Goal: Task Accomplishment & Management: Use online tool/utility

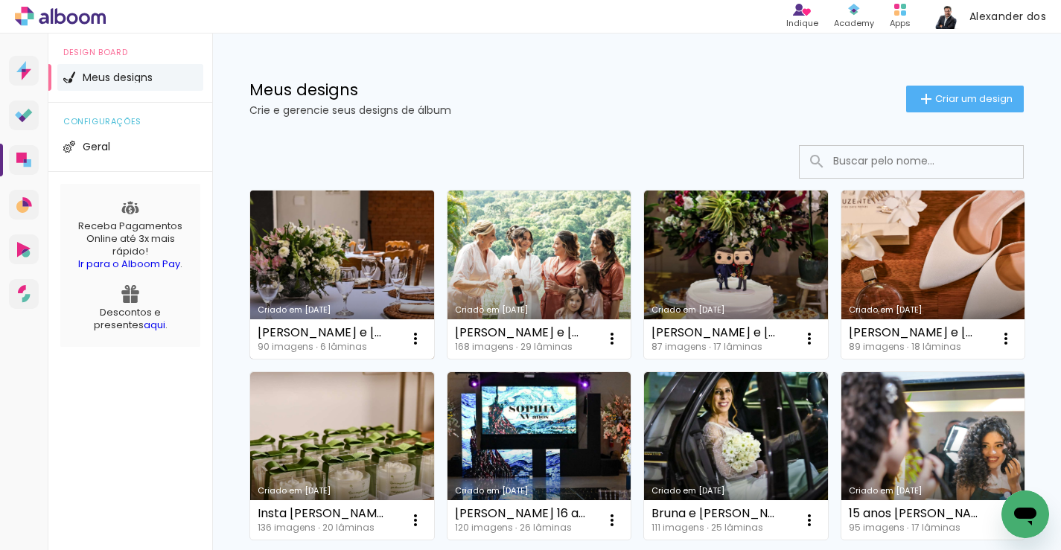
click at [337, 237] on link "Criado em [DATE]" at bounding box center [342, 275] width 184 height 168
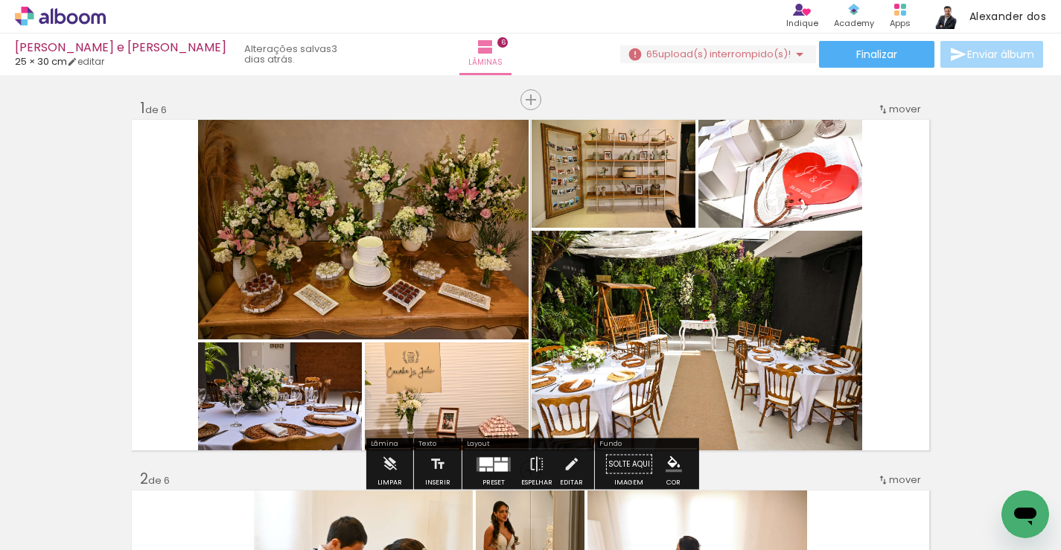
click at [679, 56] on span "upload(s) interrompido(s)!" at bounding box center [724, 54] width 133 height 14
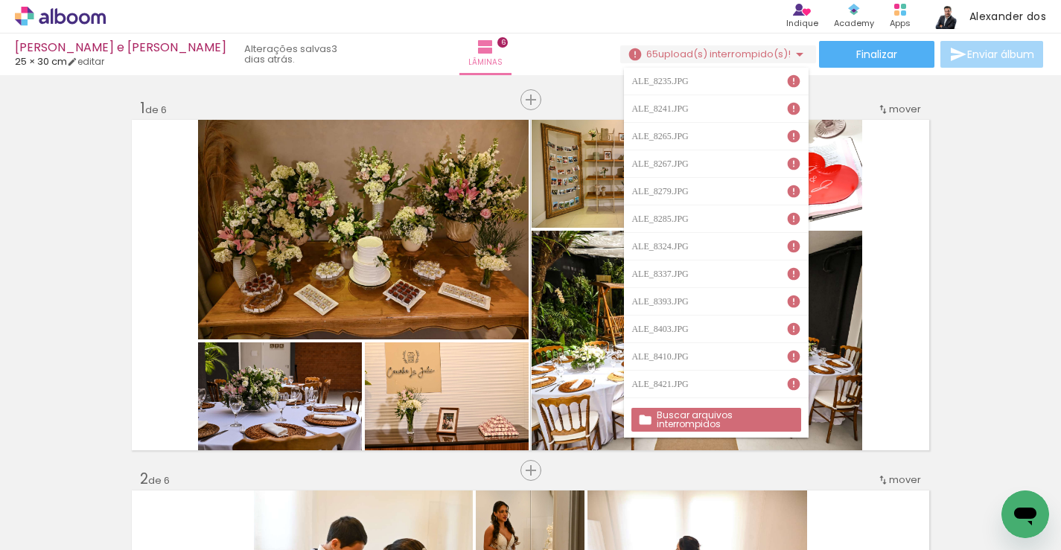
click at [0, 0] on slot "Buscar arquivos interrompidos" at bounding box center [0, 0] width 0 height 0
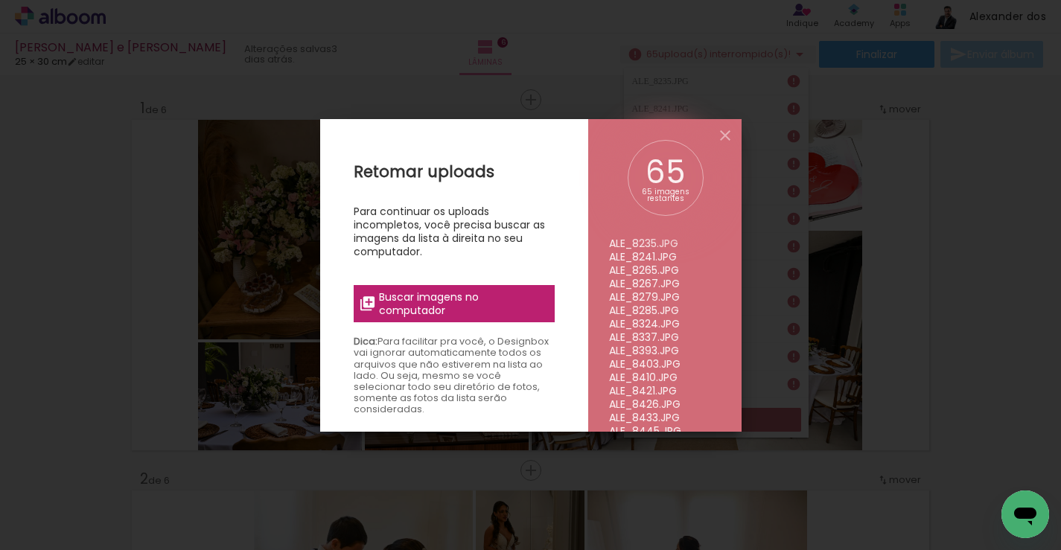
click at [401, 305] on span "Buscar imagens no computador" at bounding box center [462, 303] width 166 height 27
click at [0, 0] on input "file" at bounding box center [0, 0] width 0 height 0
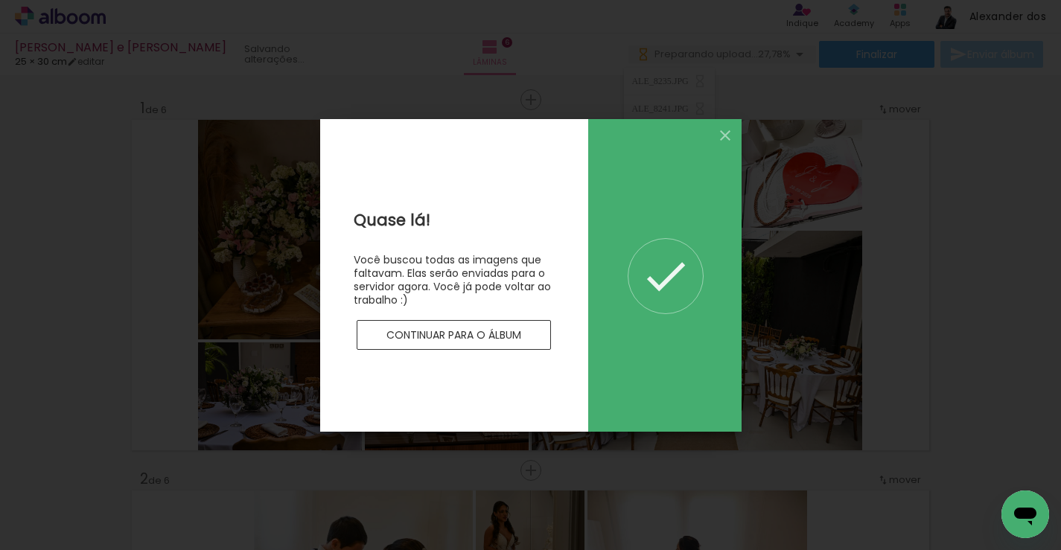
click at [0, 0] on slot "Continuar para o álbum" at bounding box center [0, 0] width 0 height 0
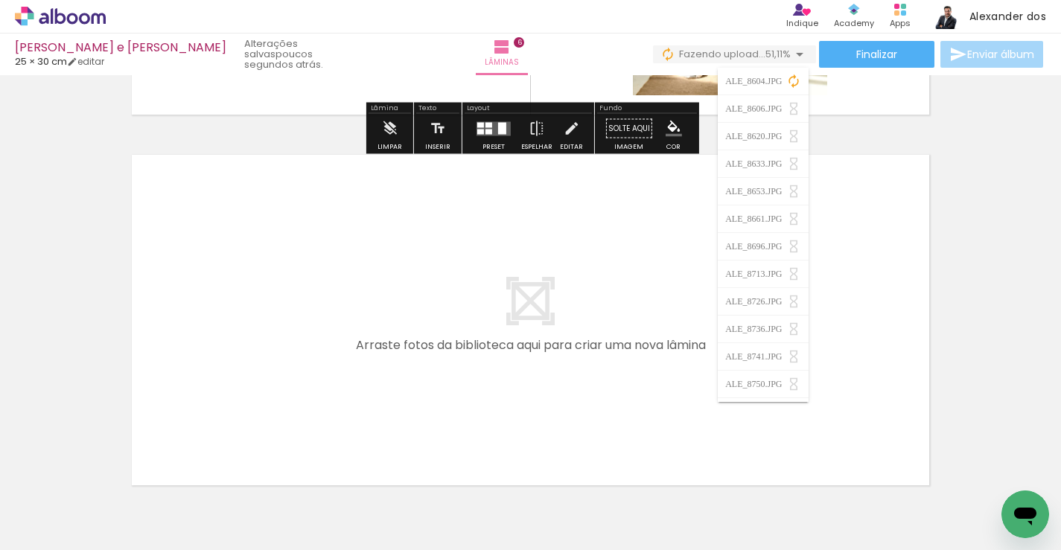
scroll to position [2197, 0]
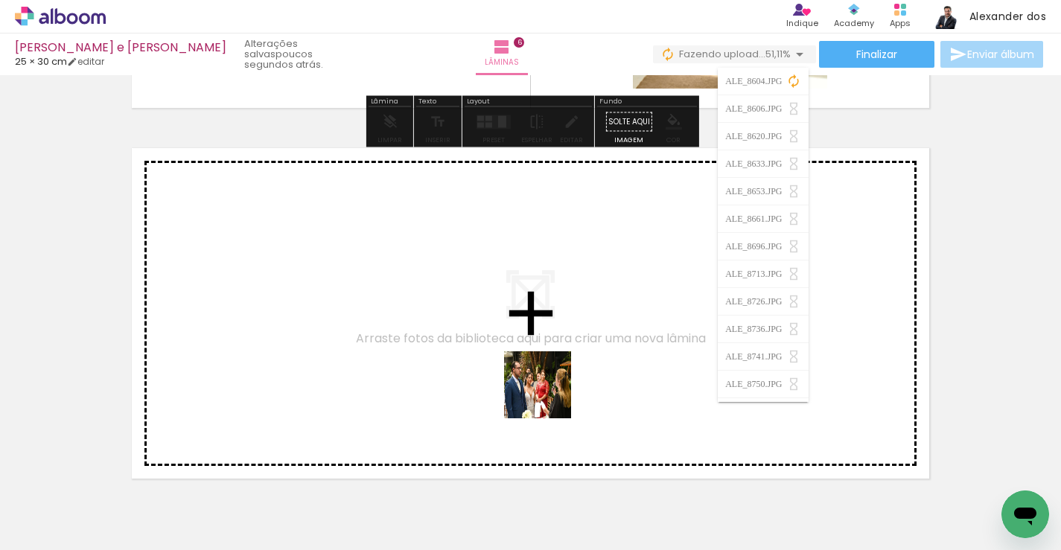
drag, startPoint x: 601, startPoint y: 489, endPoint x: 525, endPoint y: 343, distance: 164.6
click at [525, 343] on quentale-workspace at bounding box center [530, 275] width 1061 height 550
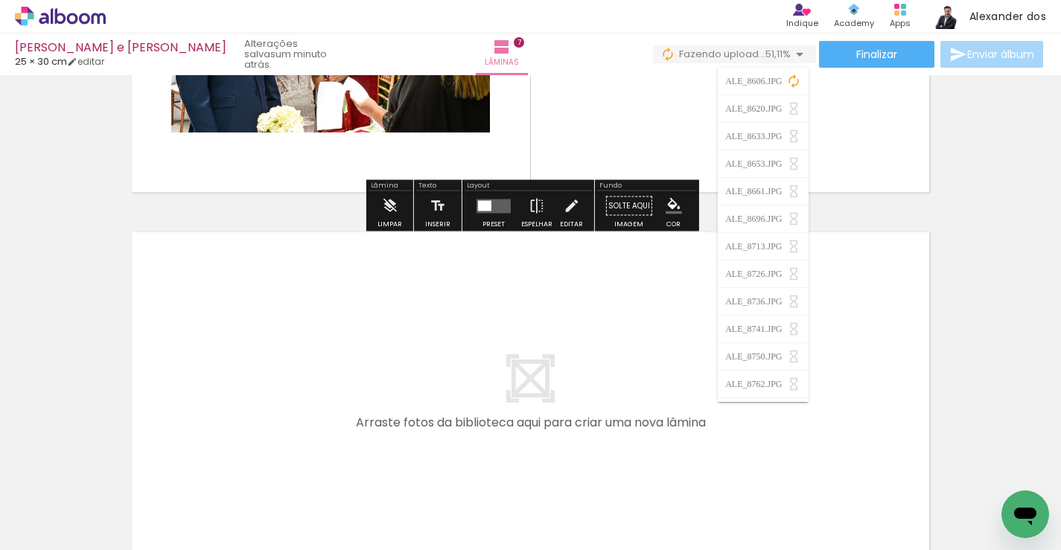
scroll to position [2488, 0]
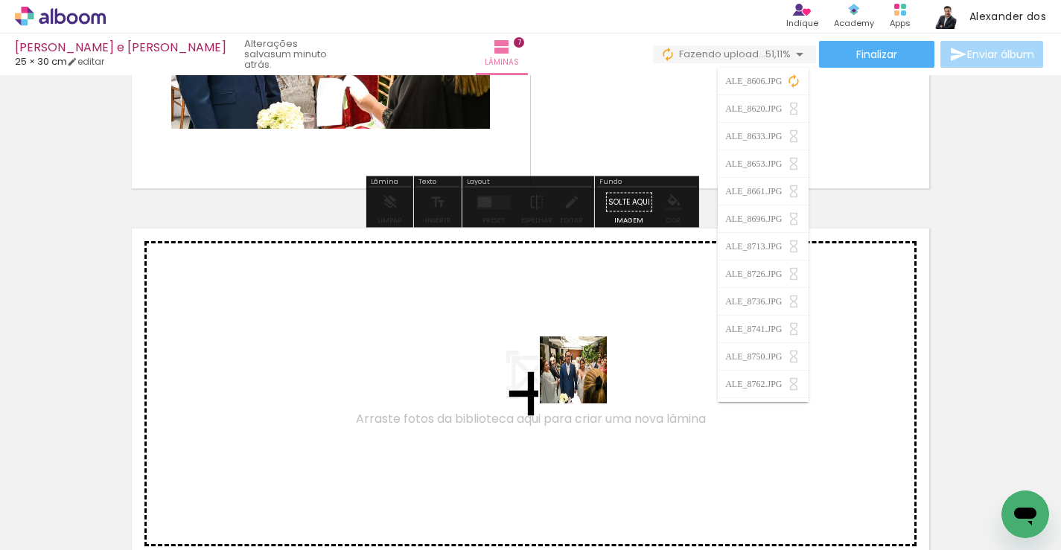
drag, startPoint x: 679, startPoint y: 495, endPoint x: 580, endPoint y: 373, distance: 156.8
click at [580, 373] on quentale-workspace at bounding box center [530, 275] width 1061 height 550
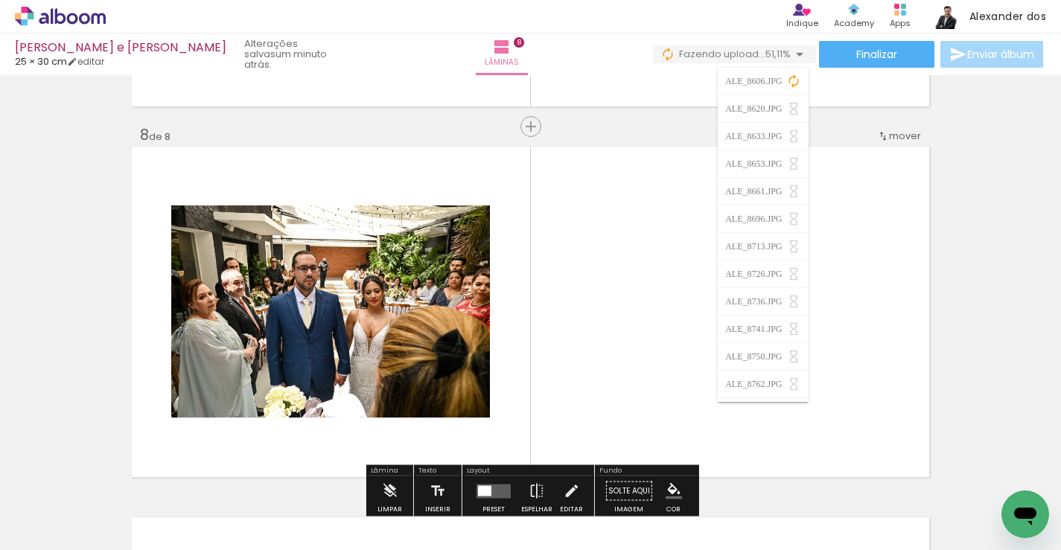
scroll to position [2615, 0]
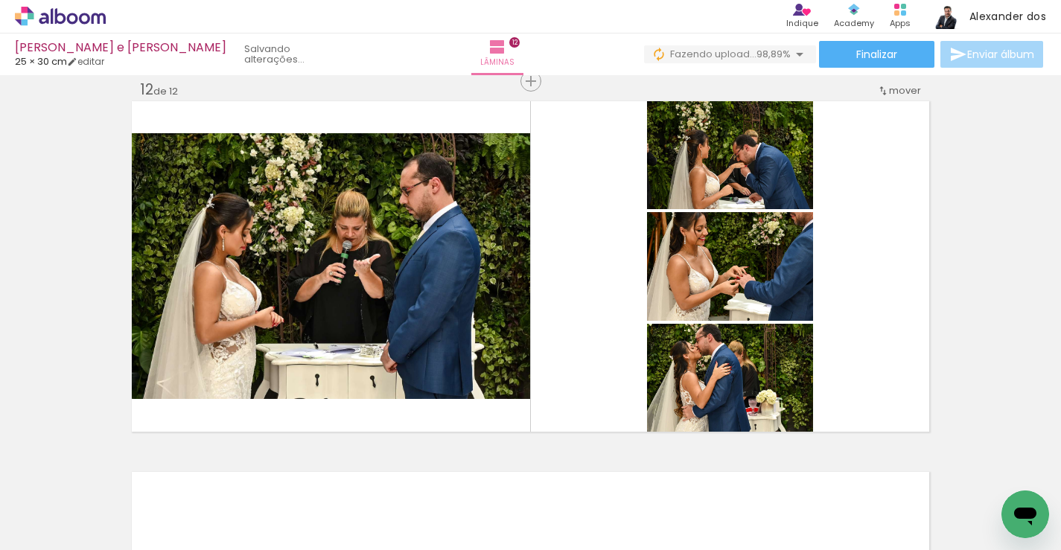
scroll to position [0, 2668]
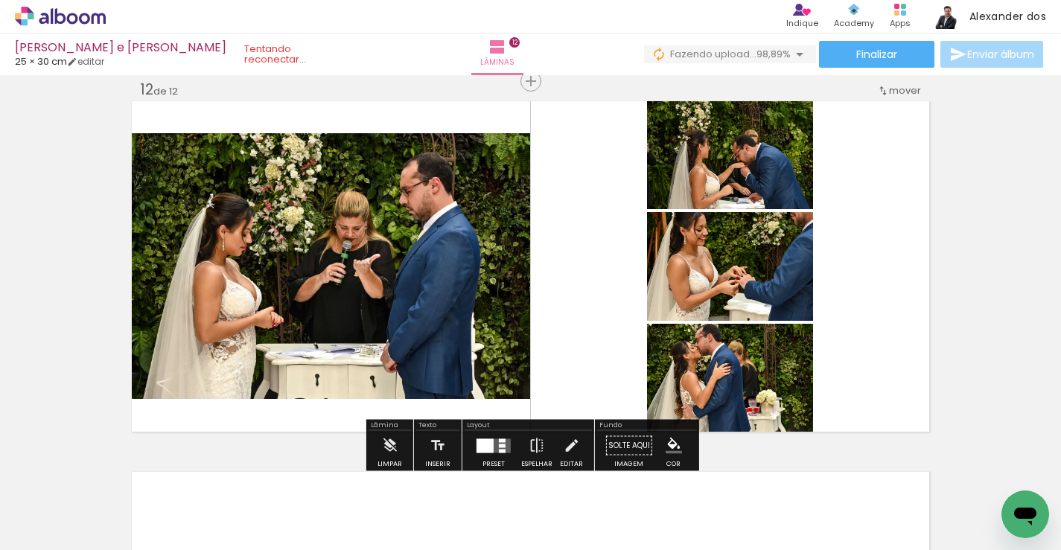
click at [490, 445] on quentale-layouter at bounding box center [494, 446] width 34 height 14
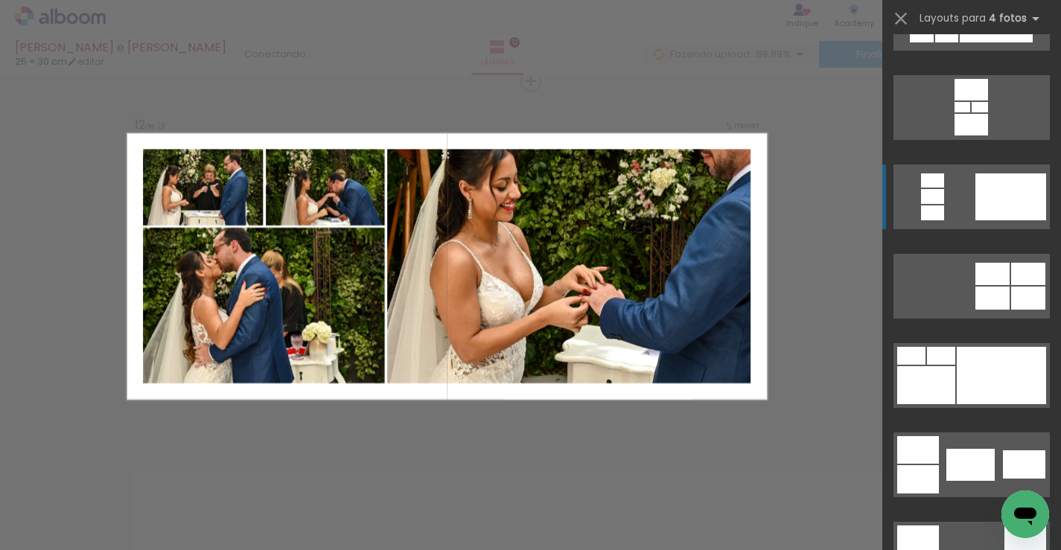
scroll to position [151, 0]
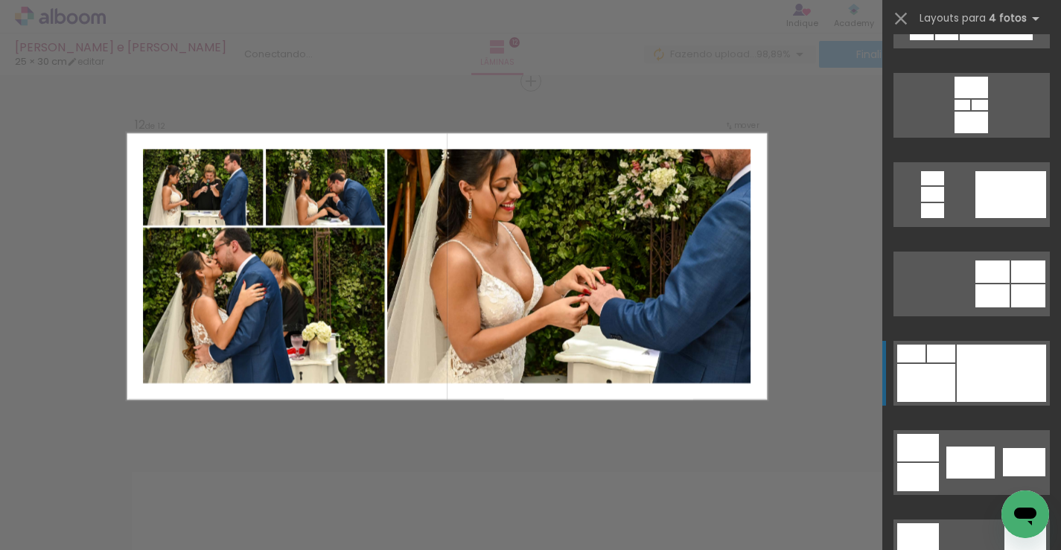
click at [961, 355] on div at bounding box center [1001, 373] width 89 height 57
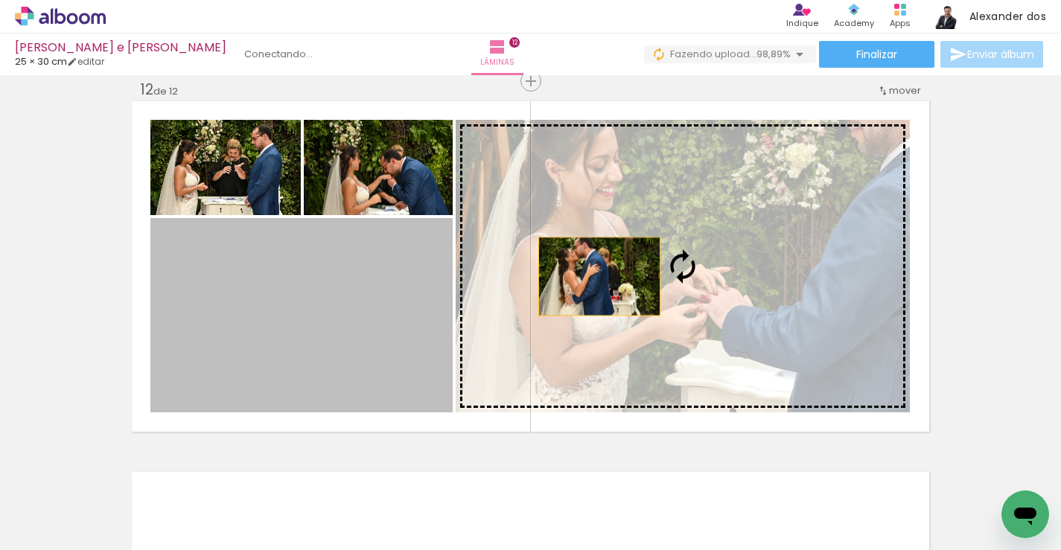
drag, startPoint x: 363, startPoint y: 282, endPoint x: 734, endPoint y: 299, distance: 370.6
click at [0, 0] on slot at bounding box center [0, 0] width 0 height 0
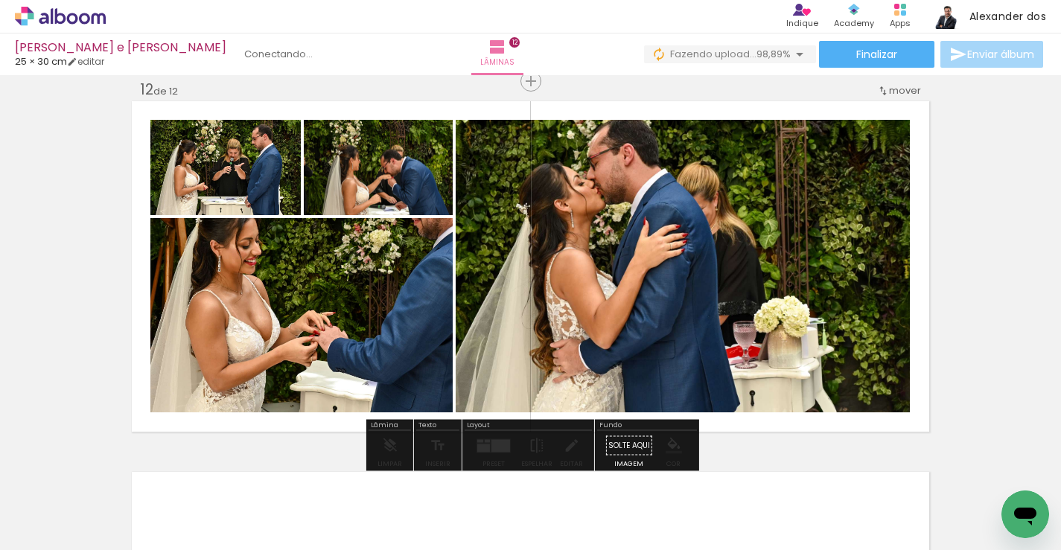
drag, startPoint x: 291, startPoint y: 281, endPoint x: 250, endPoint y: 260, distance: 46.0
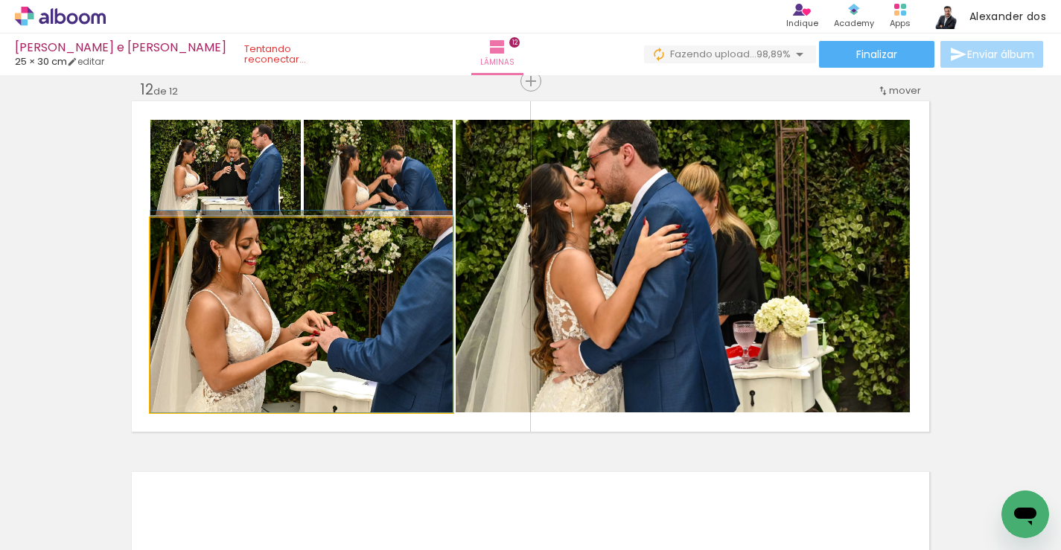
drag, startPoint x: 250, startPoint y: 260, endPoint x: 229, endPoint y: 177, distance: 85.5
click at [0, 0] on slot at bounding box center [0, 0] width 0 height 0
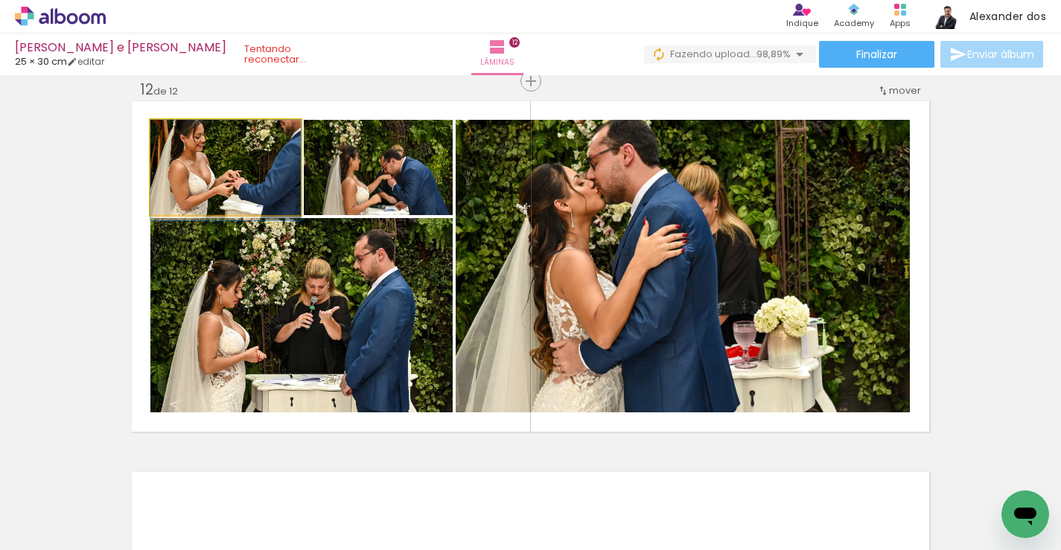
drag, startPoint x: 261, startPoint y: 174, endPoint x: 257, endPoint y: 196, distance: 22.8
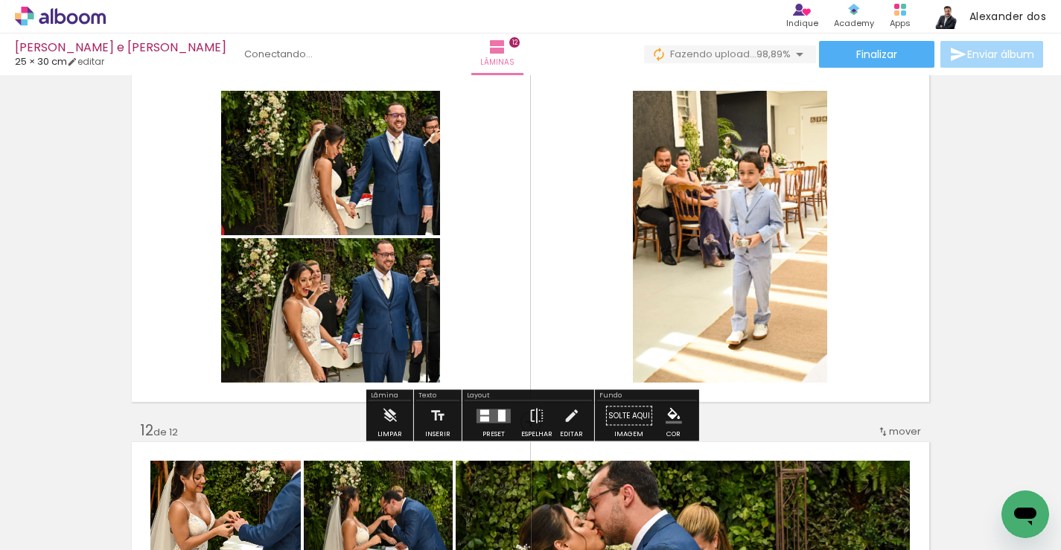
scroll to position [3752, 0]
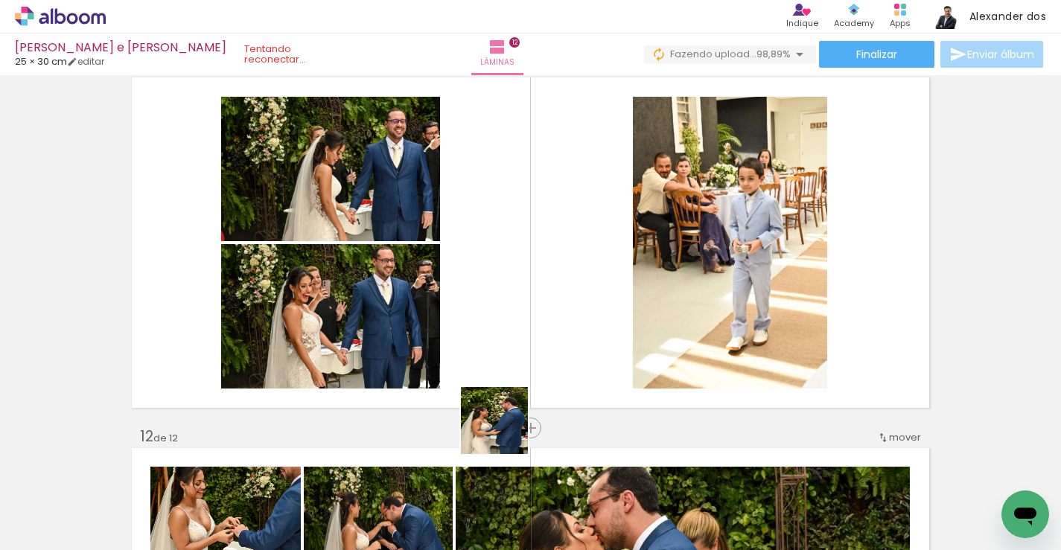
drag, startPoint x: 492, startPoint y: 501, endPoint x: 541, endPoint y: 267, distance: 238.8
click at [541, 267] on quentale-workspace at bounding box center [530, 275] width 1061 height 550
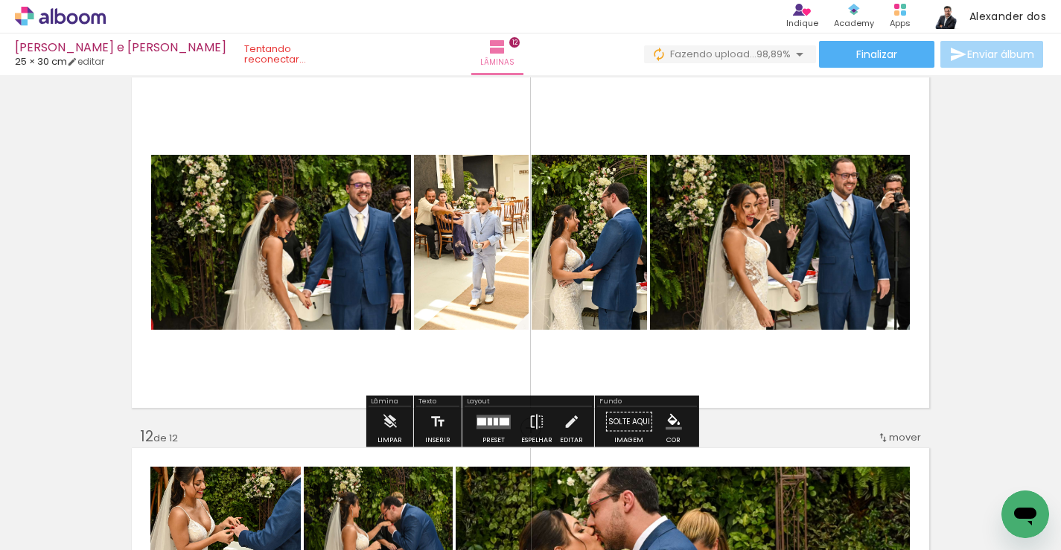
click at [477, 421] on div at bounding box center [481, 421] width 9 height 7
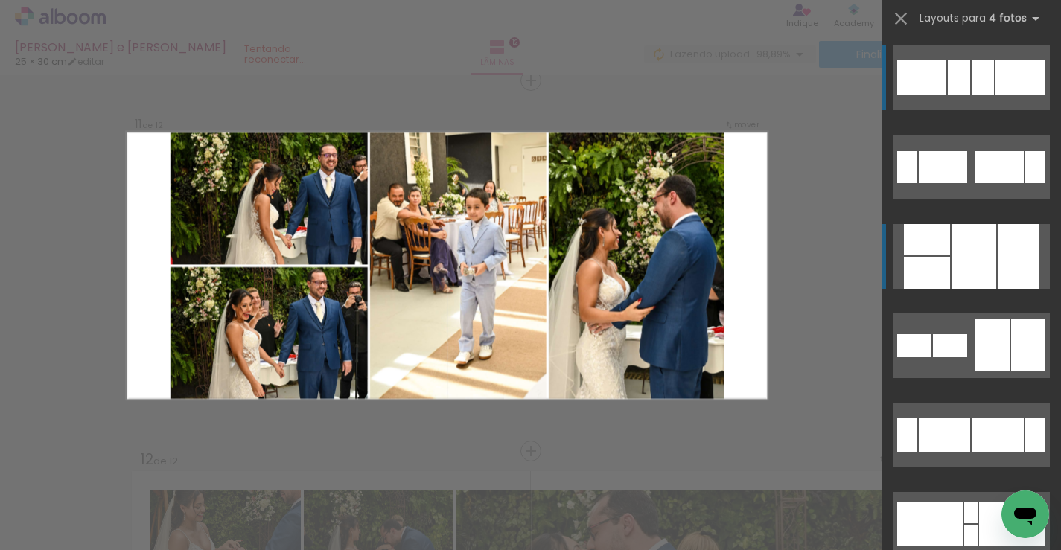
scroll to position [3728, 0]
click at [941, 264] on div at bounding box center [927, 273] width 46 height 32
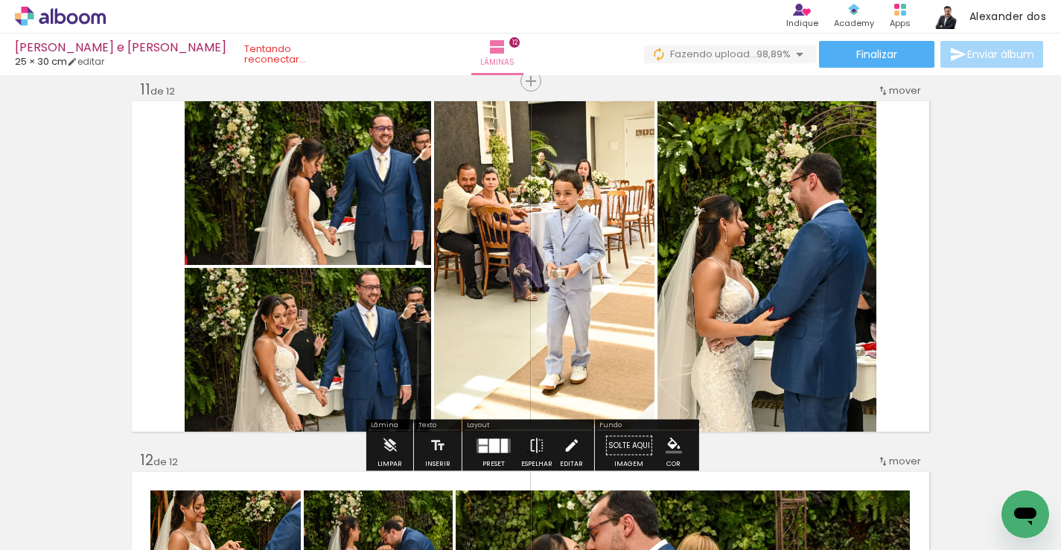
click at [566, 448] on iron-icon at bounding box center [571, 446] width 16 height 30
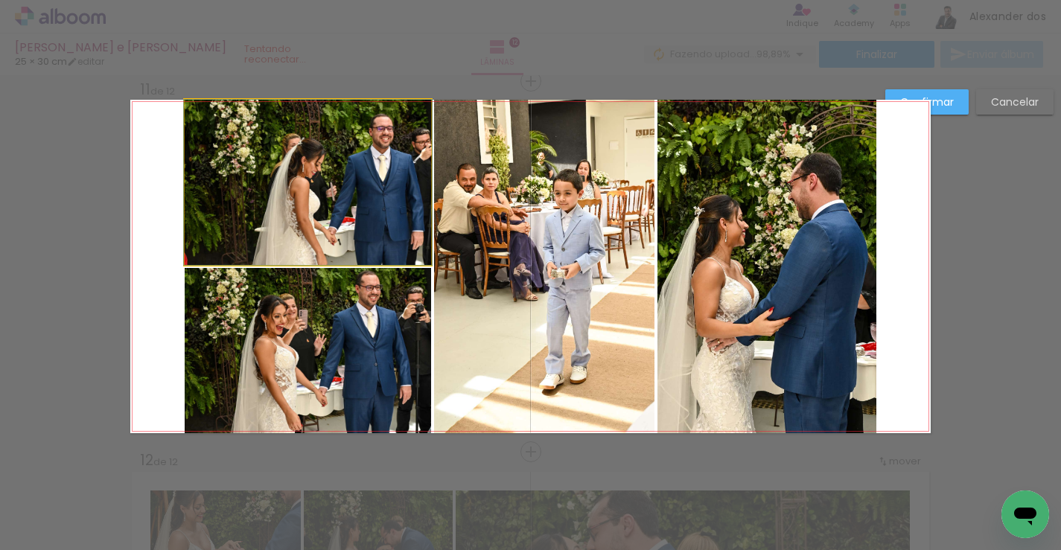
click at [262, 212] on quentale-photo at bounding box center [308, 182] width 247 height 165
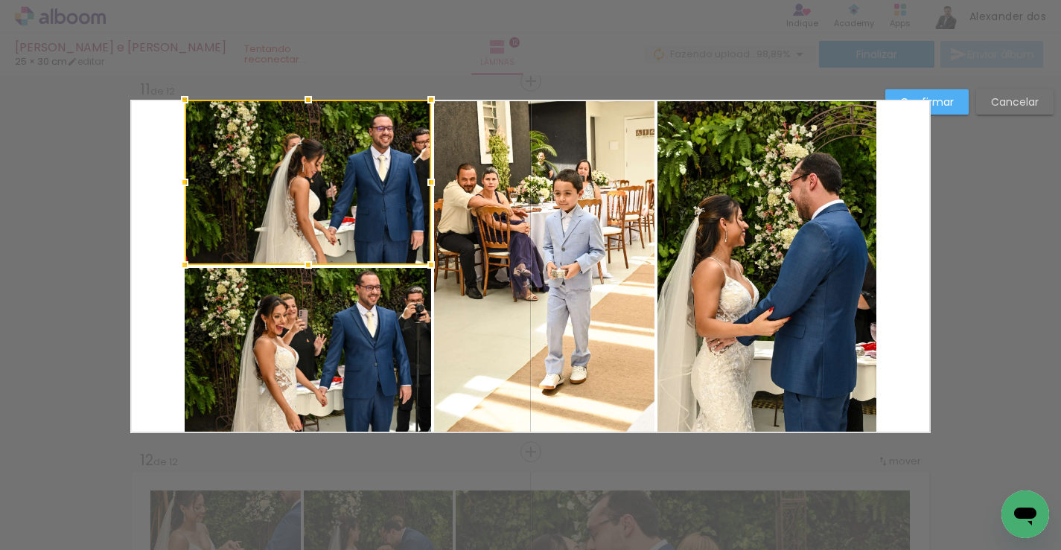
click at [275, 356] on quentale-photo at bounding box center [308, 350] width 247 height 165
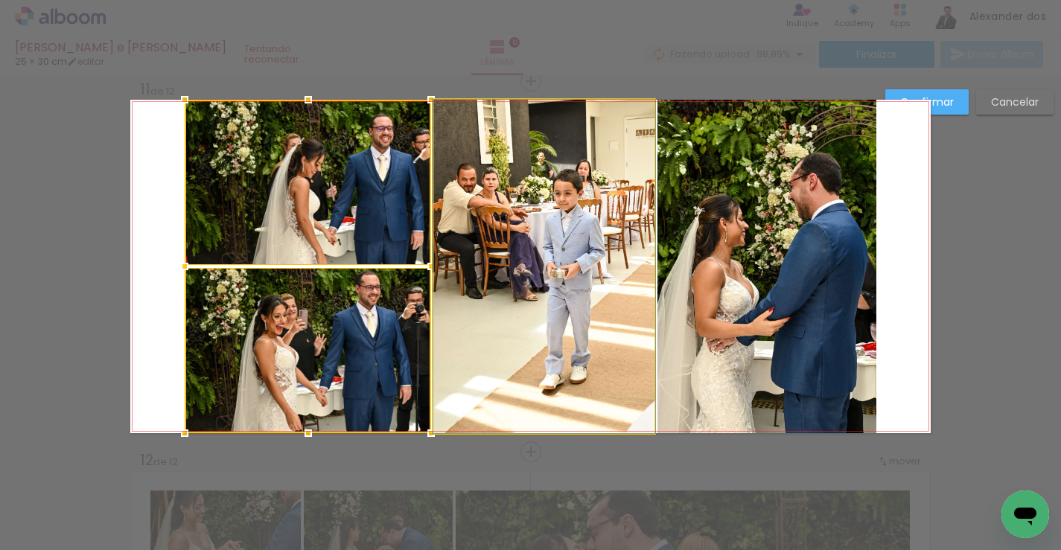
click at [575, 253] on quentale-photo at bounding box center [544, 267] width 220 height 334
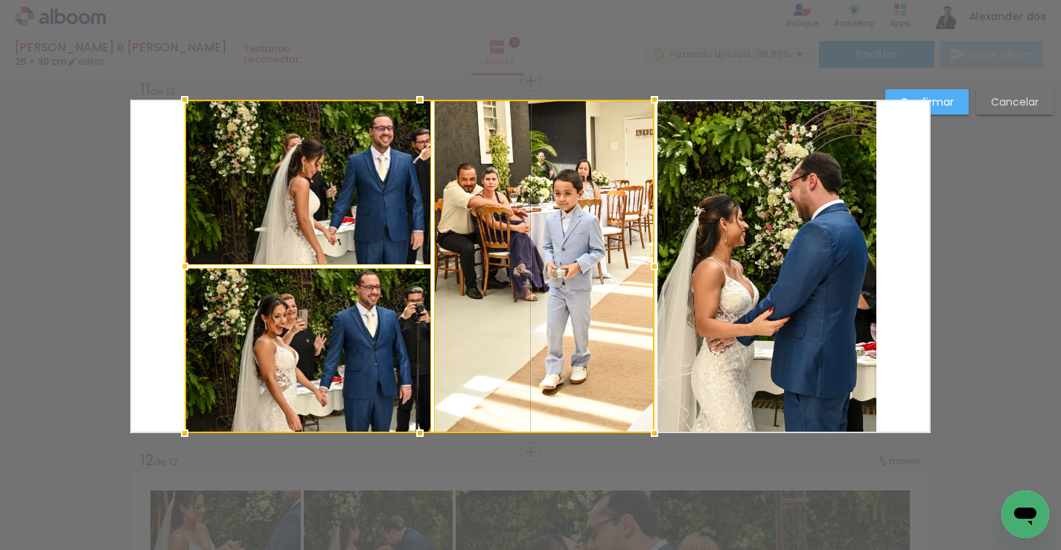
click at [790, 247] on quentale-photo at bounding box center [767, 267] width 219 height 334
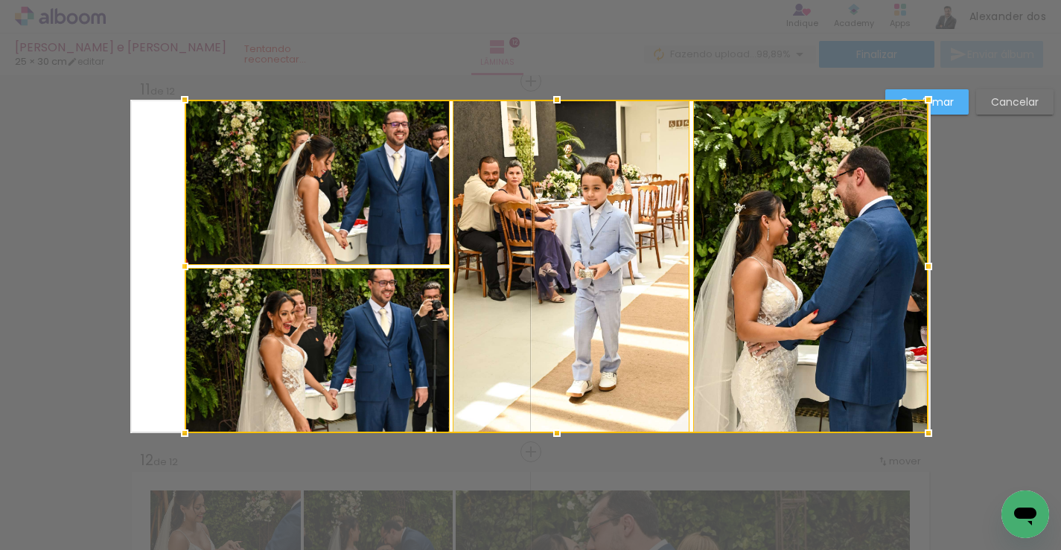
drag, startPoint x: 879, startPoint y: 269, endPoint x: 930, endPoint y: 272, distance: 50.7
click at [930, 272] on div at bounding box center [929, 267] width 30 height 30
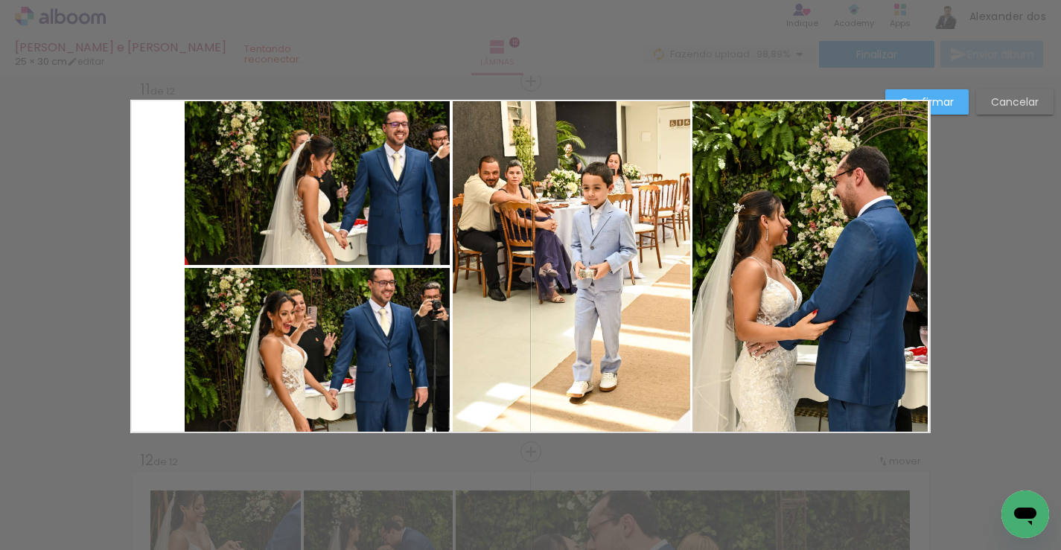
click at [798, 208] on quentale-photo at bounding box center [810, 267] width 235 height 334
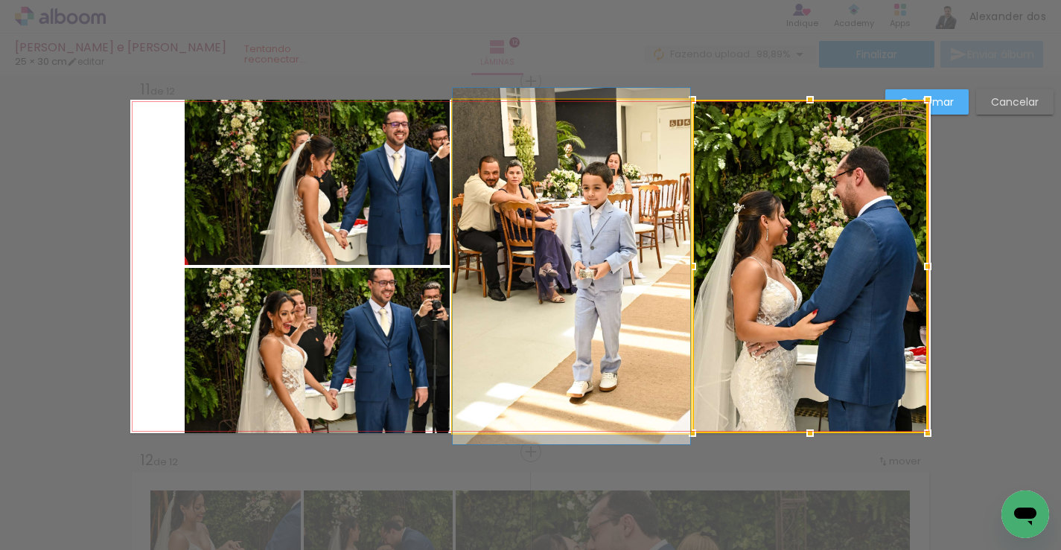
click at [519, 194] on quentale-photo at bounding box center [572, 267] width 238 height 334
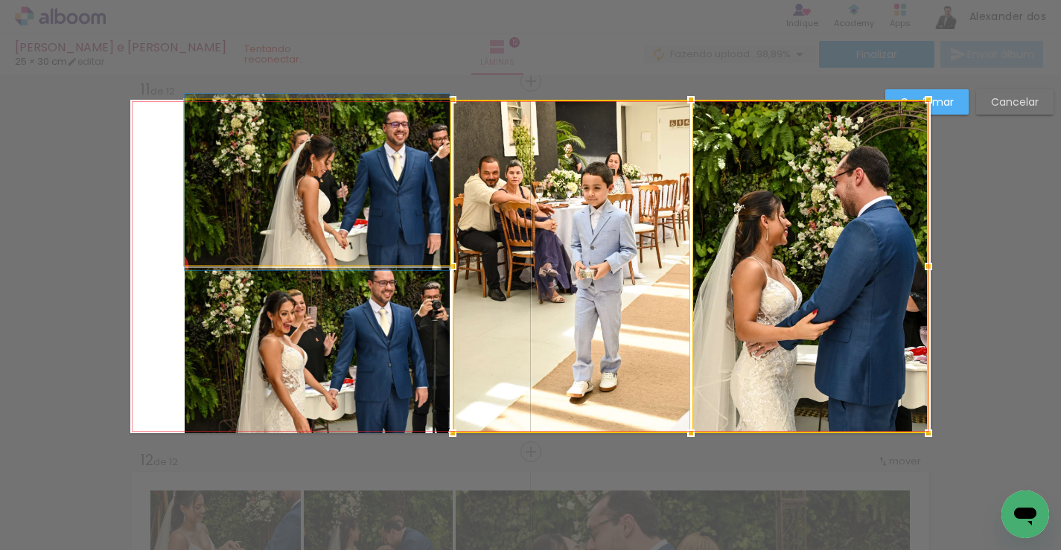
click at [268, 175] on quentale-photo at bounding box center [317, 182] width 265 height 165
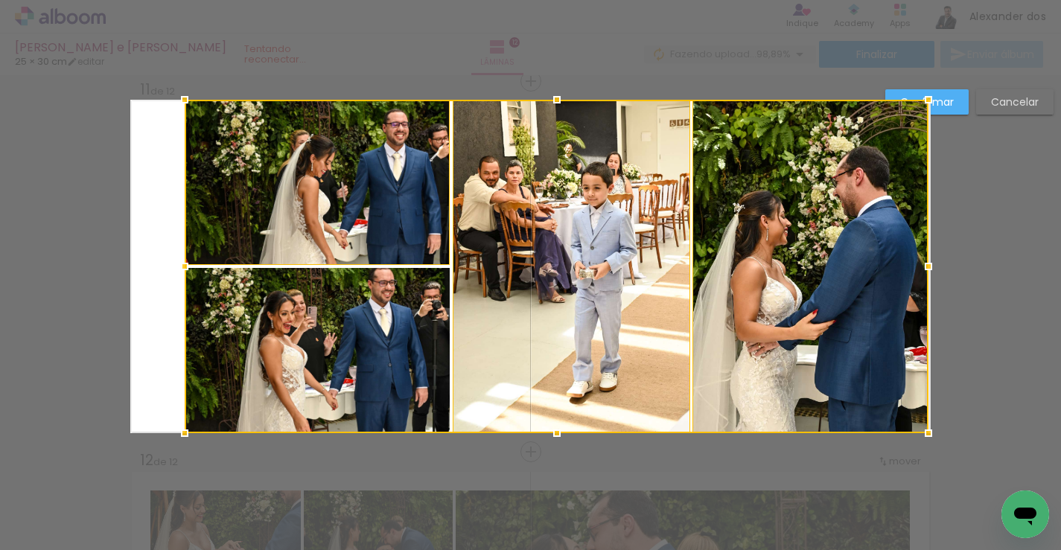
click at [229, 305] on div at bounding box center [557, 267] width 744 height 334
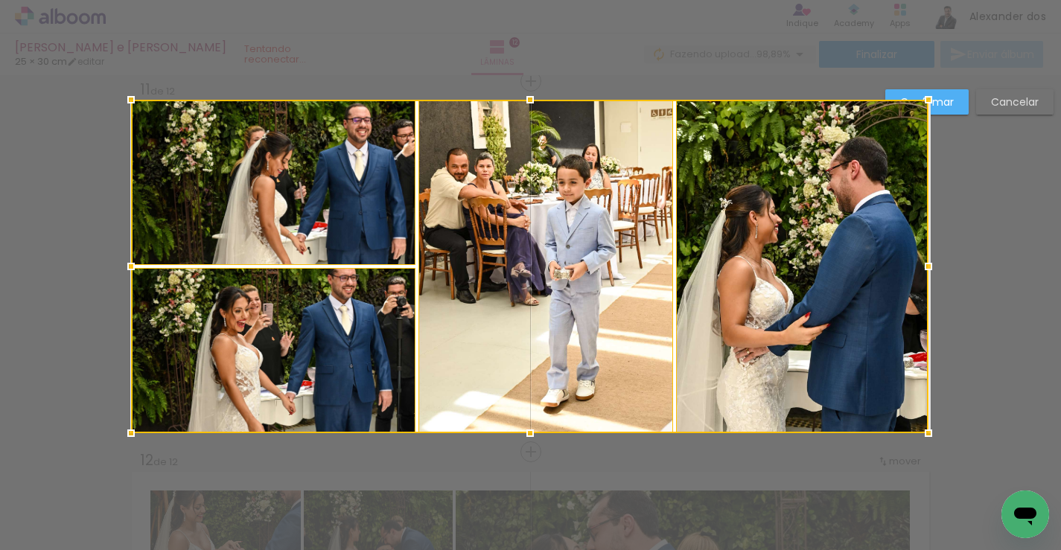
drag, startPoint x: 185, startPoint y: 267, endPoint x: 133, endPoint y: 264, distance: 52.3
click at [133, 264] on div at bounding box center [131, 267] width 30 height 30
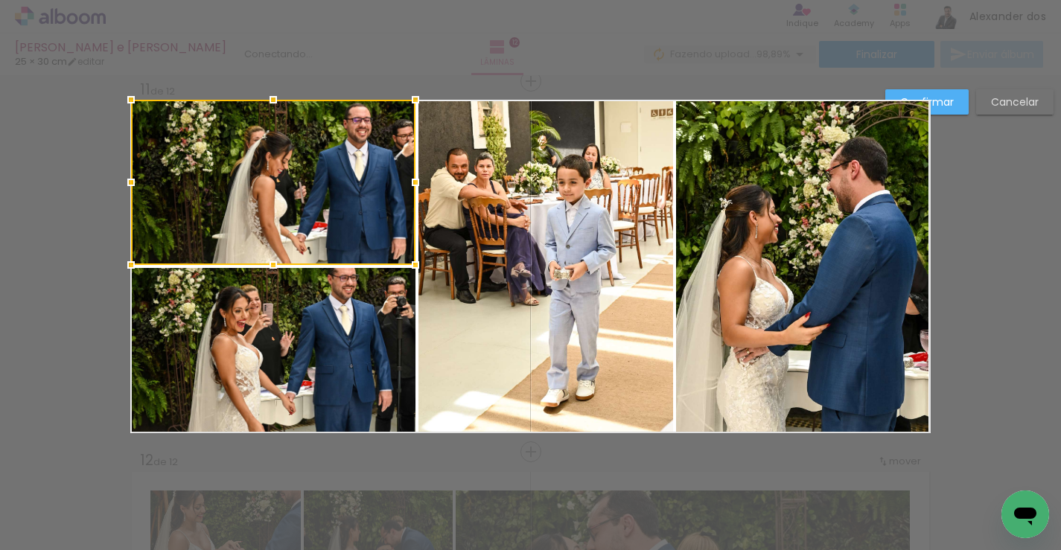
click at [837, 238] on quentale-photo at bounding box center [802, 267] width 252 height 334
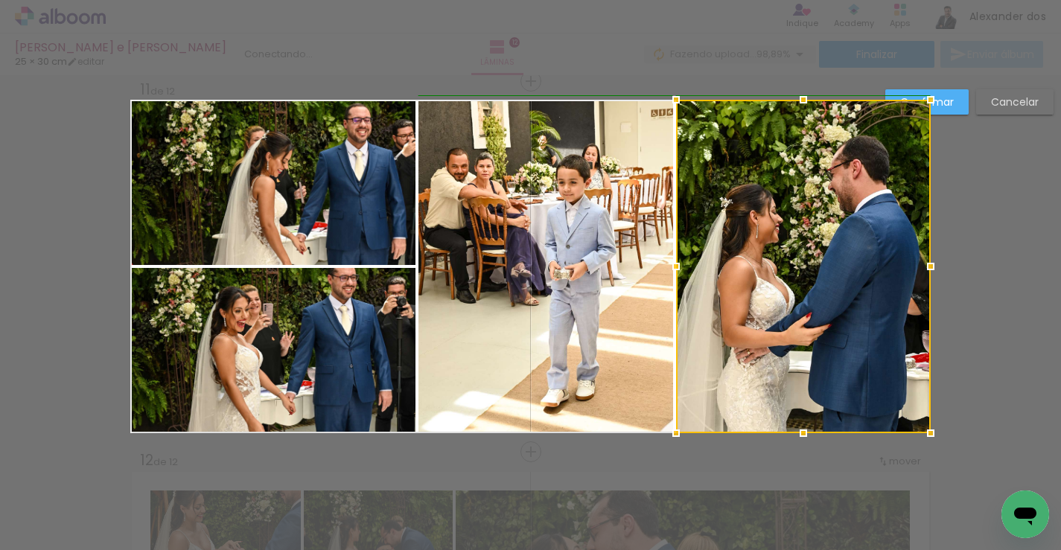
click at [929, 266] on div at bounding box center [931, 267] width 30 height 30
click at [954, 97] on paper-button "Confirmar" at bounding box center [927, 101] width 83 height 25
